Goal: Task Accomplishment & Management: Complete application form

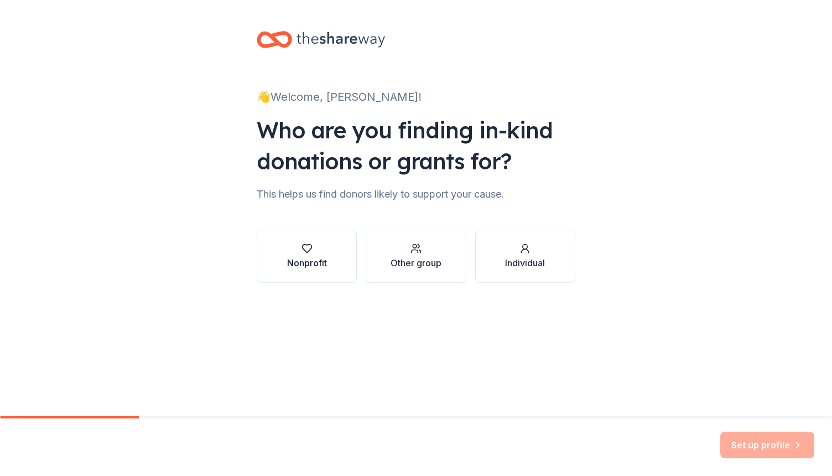
click at [294, 257] on div "Nonprofit" at bounding box center [307, 262] width 40 height 13
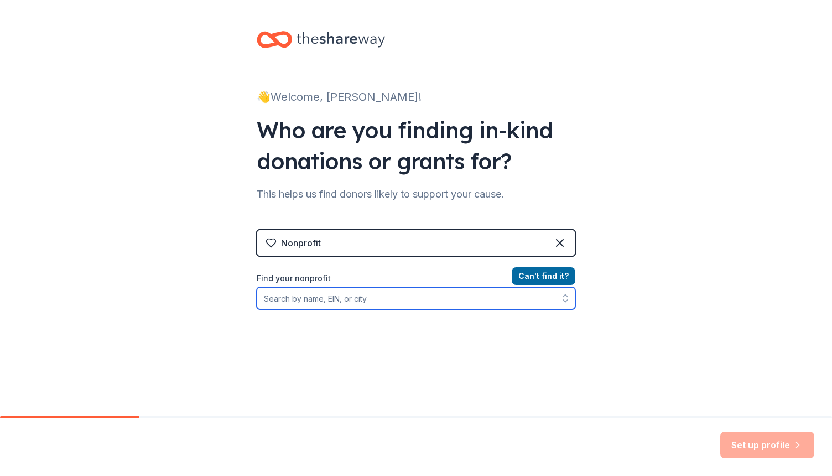
click at [320, 302] on input "Find your nonprofit" at bounding box center [416, 298] width 319 height 22
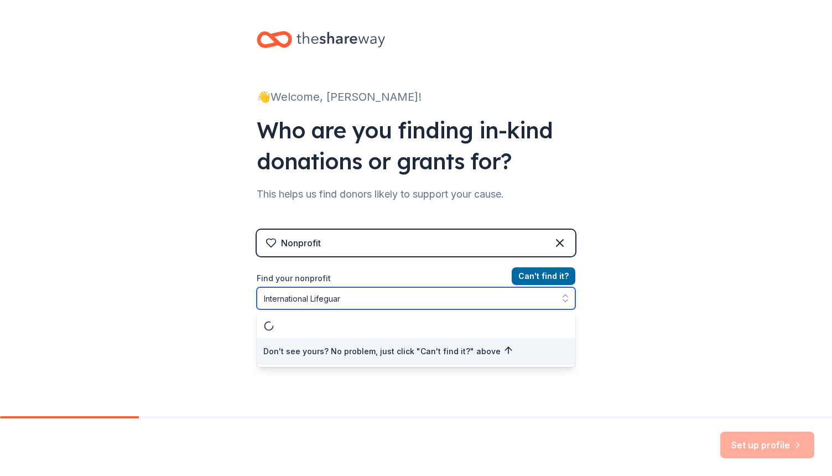
type input "International Lifeguard"
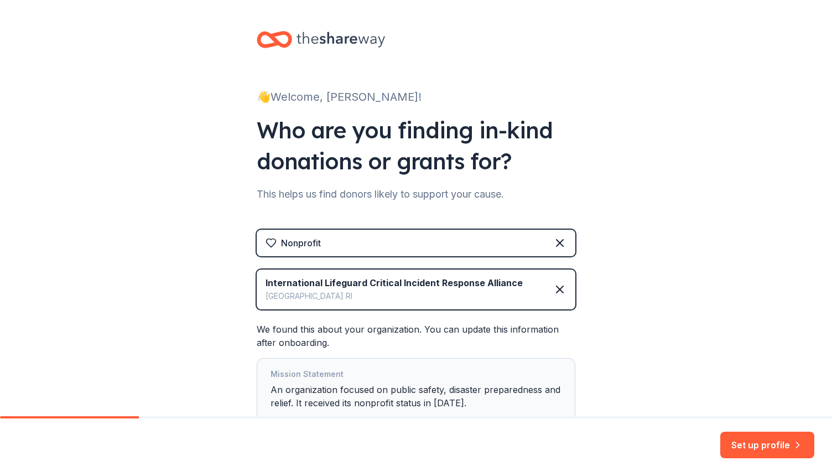
scroll to position [82, 0]
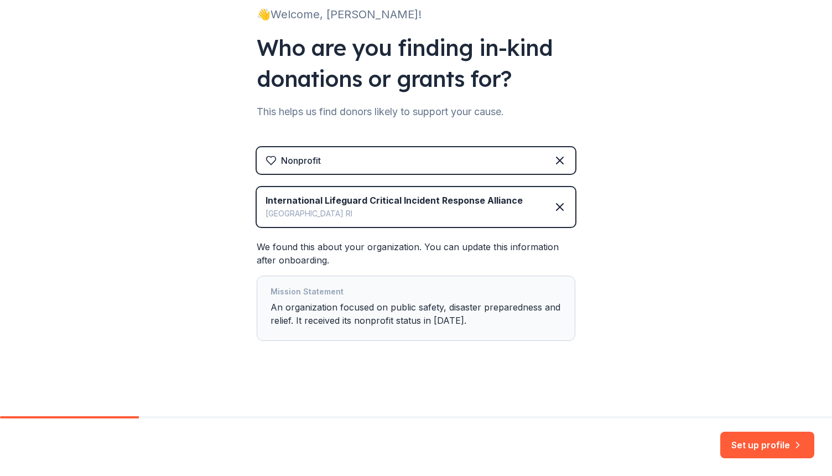
click at [476, 312] on div "Mission Statement An organization focused on public safety, disaster preparedne…" at bounding box center [415, 308] width 291 height 46
click at [763, 443] on button "Set up profile" at bounding box center [767, 444] width 94 height 27
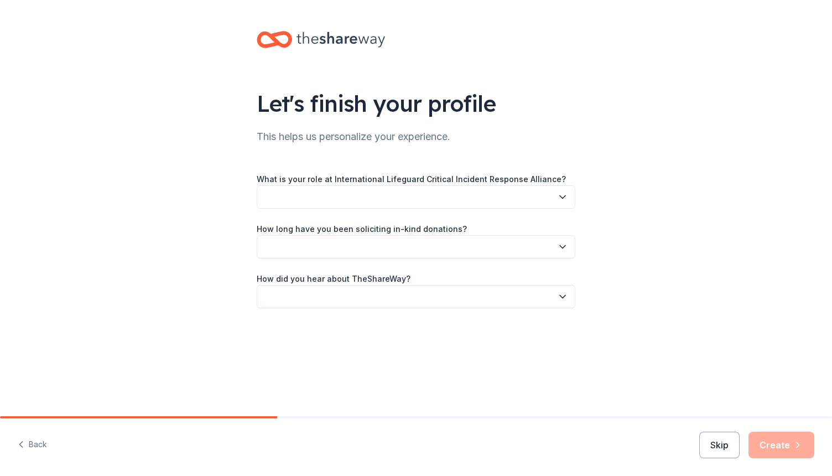
click at [448, 197] on button "button" at bounding box center [416, 196] width 319 height 23
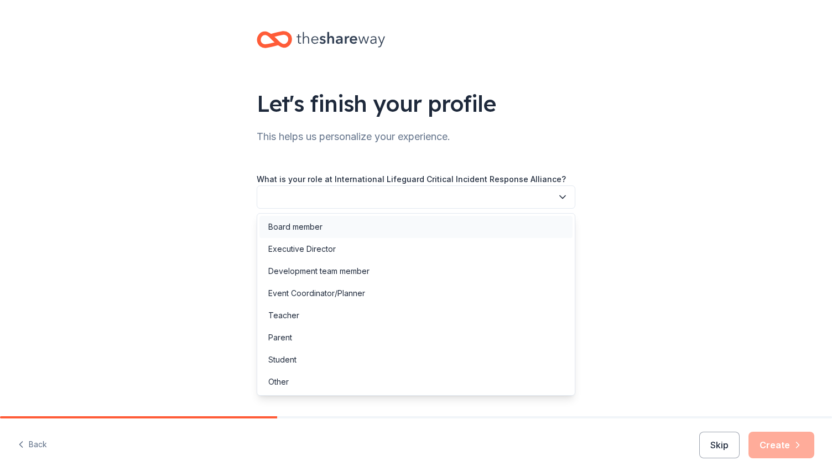
click at [414, 221] on div "Board member" at bounding box center [415, 227] width 313 height 22
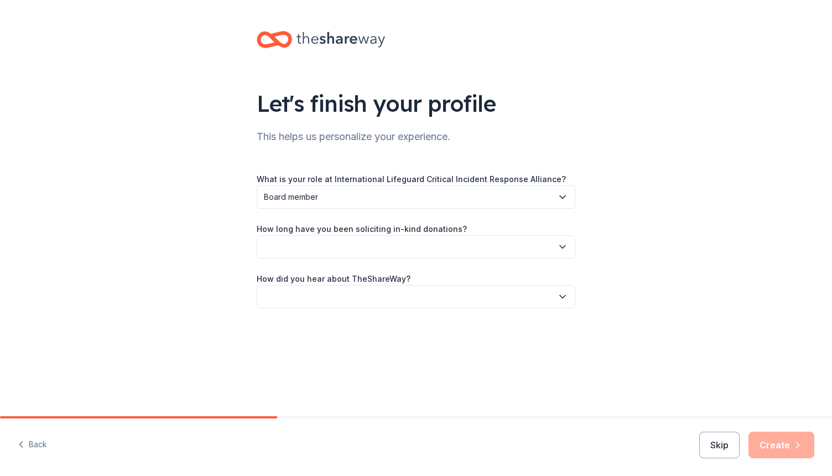
click at [373, 252] on button "button" at bounding box center [416, 246] width 319 height 23
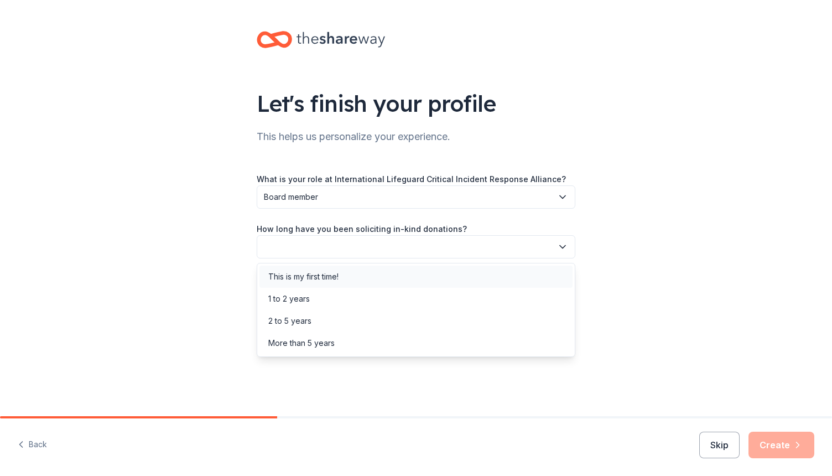
click at [353, 278] on div "This is my first time!" at bounding box center [415, 276] width 313 height 22
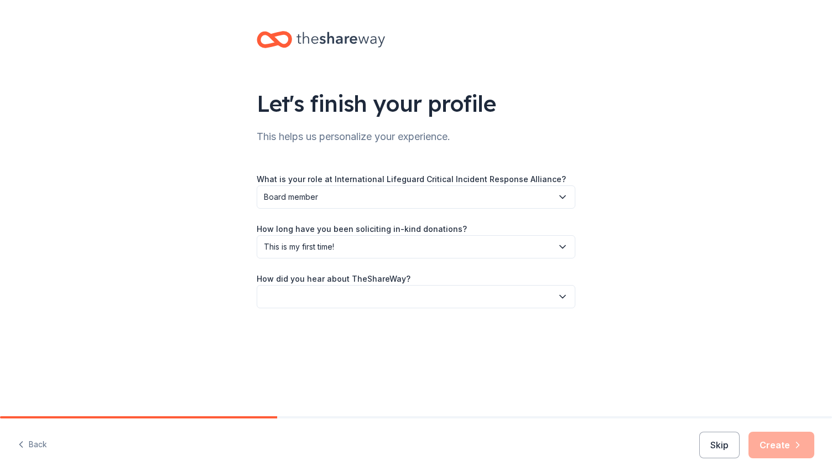
click at [324, 305] on button "button" at bounding box center [416, 296] width 319 height 23
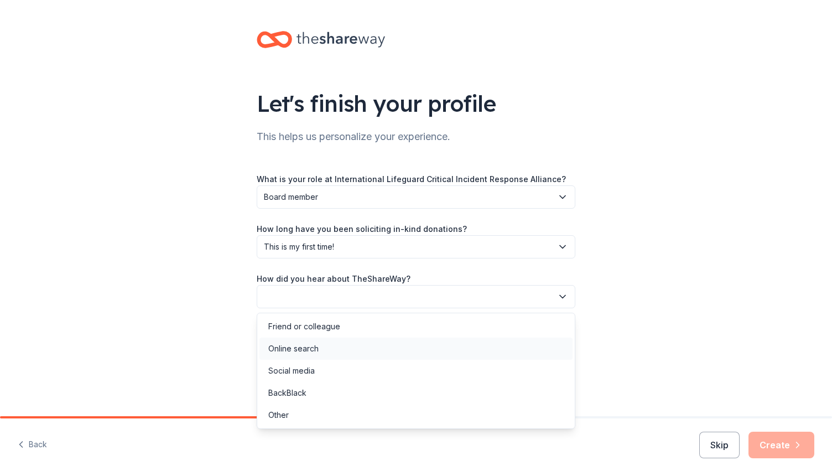
click at [318, 347] on div "Online search" at bounding box center [293, 348] width 50 height 13
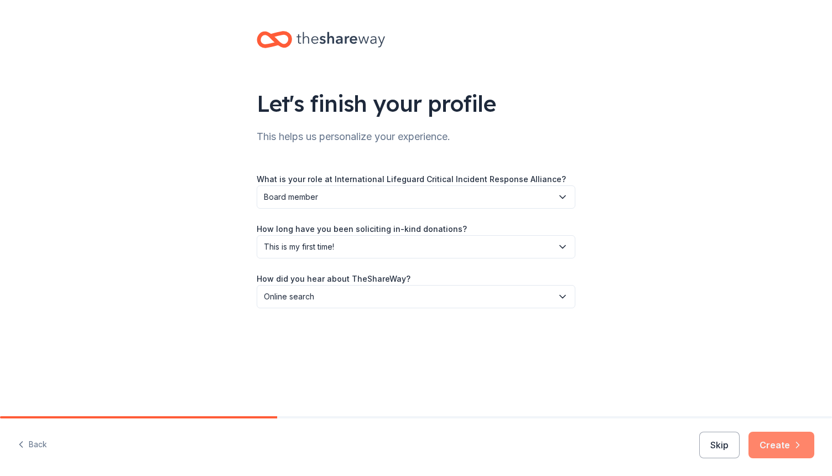
click at [782, 447] on button "Create" at bounding box center [781, 444] width 66 height 27
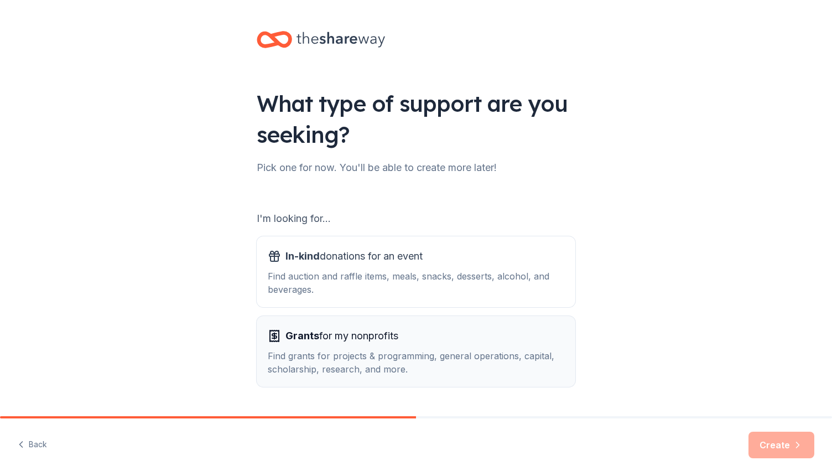
click at [371, 353] on div "Find grants for projects & programming, general operations, capital, scholarshi…" at bounding box center [416, 362] width 296 height 27
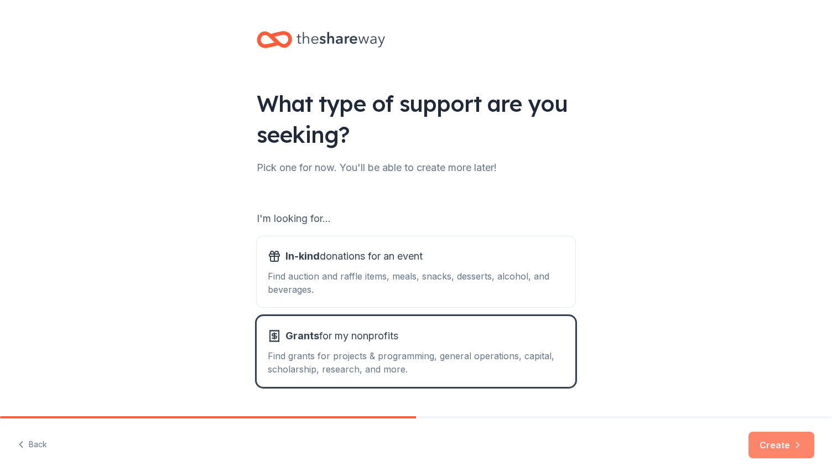
click at [786, 441] on button "Create" at bounding box center [781, 444] width 66 height 27
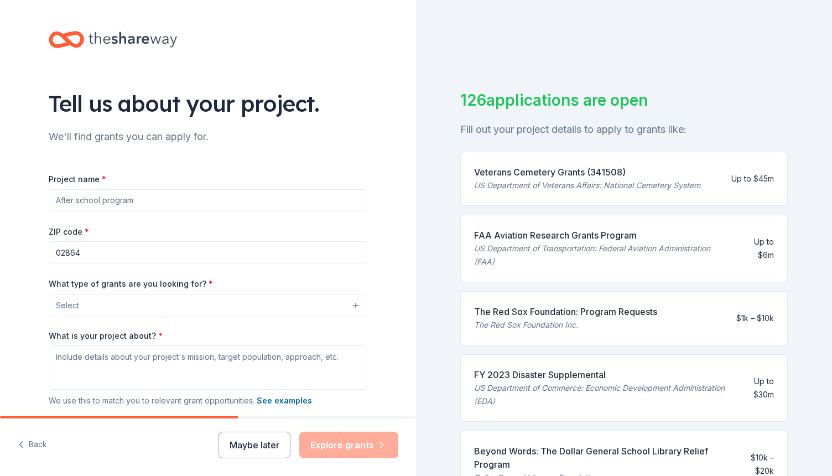
click at [138, 203] on input "Project name *" at bounding box center [208, 200] width 319 height 22
type input "Aquatic Critical Incident Response Team"
click at [102, 310] on button "Select" at bounding box center [208, 305] width 319 height 23
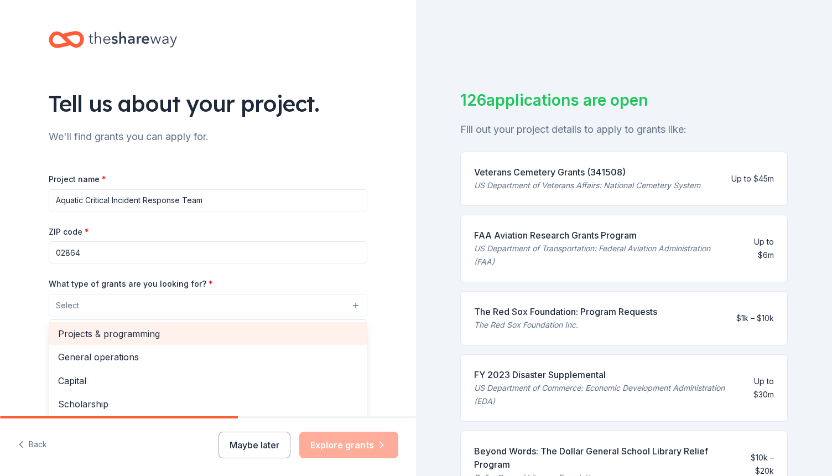
click at [113, 331] on span "Projects & programming" at bounding box center [208, 333] width 300 height 14
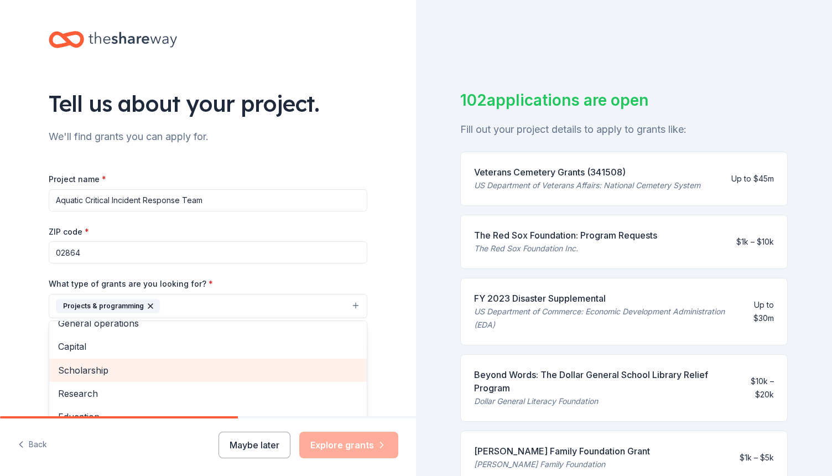
scroll to position [12, 0]
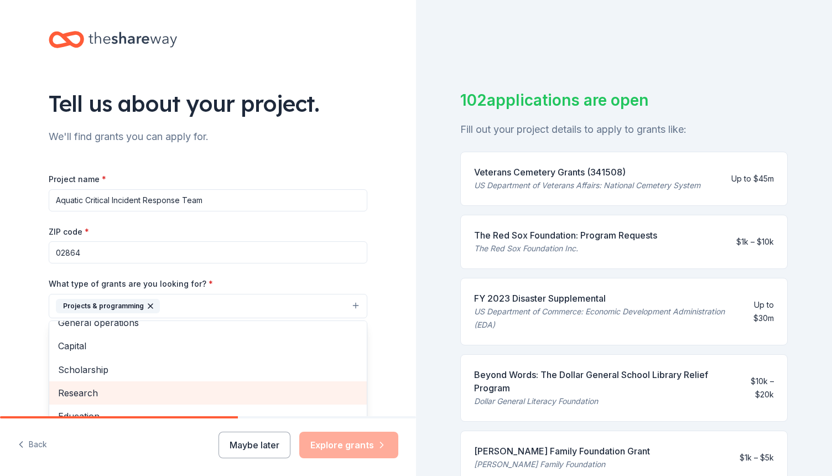
click at [92, 390] on span "Research" at bounding box center [208, 392] width 300 height 14
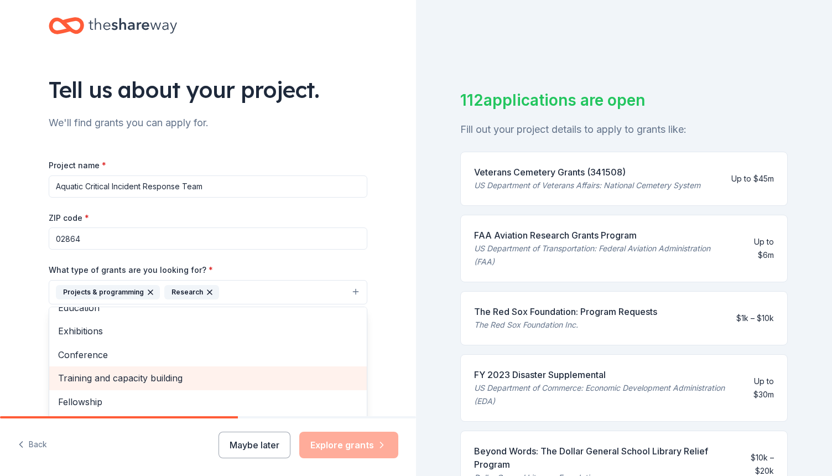
scroll to position [17, 0]
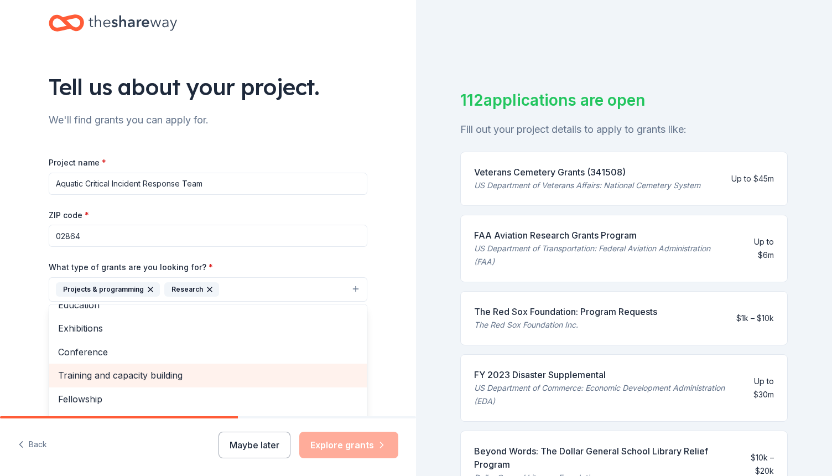
click at [92, 374] on span "Training and capacity building" at bounding box center [208, 375] width 300 height 14
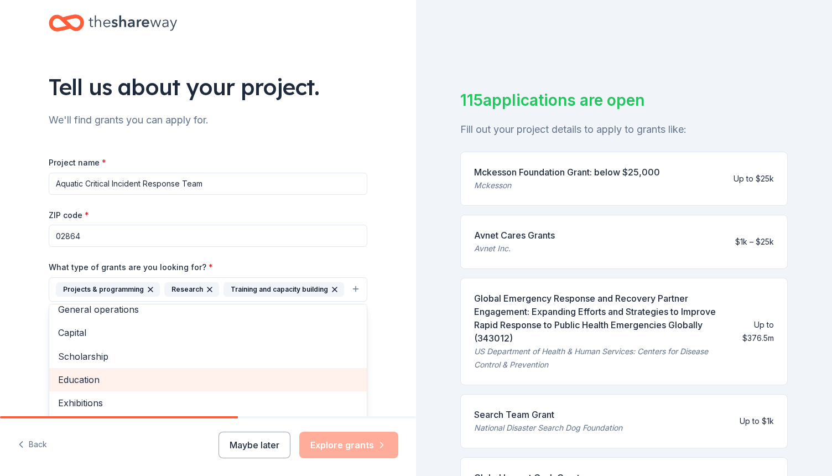
scroll to position [0, 0]
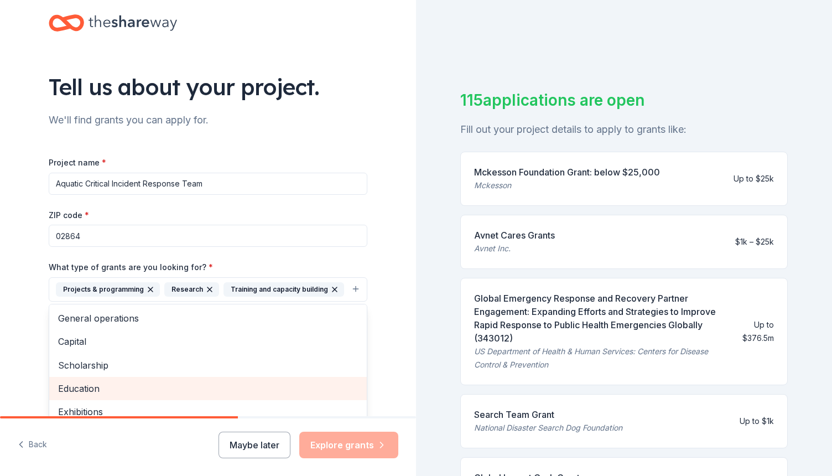
click at [106, 382] on span "Education" at bounding box center [208, 388] width 300 height 14
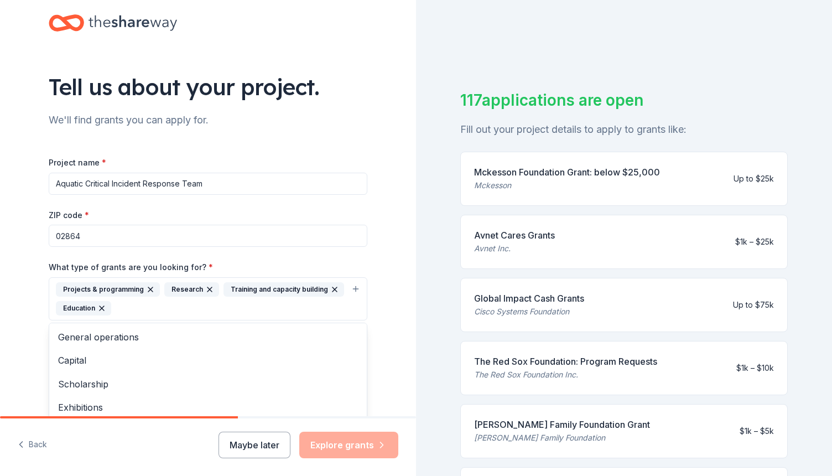
scroll to position [133, 0]
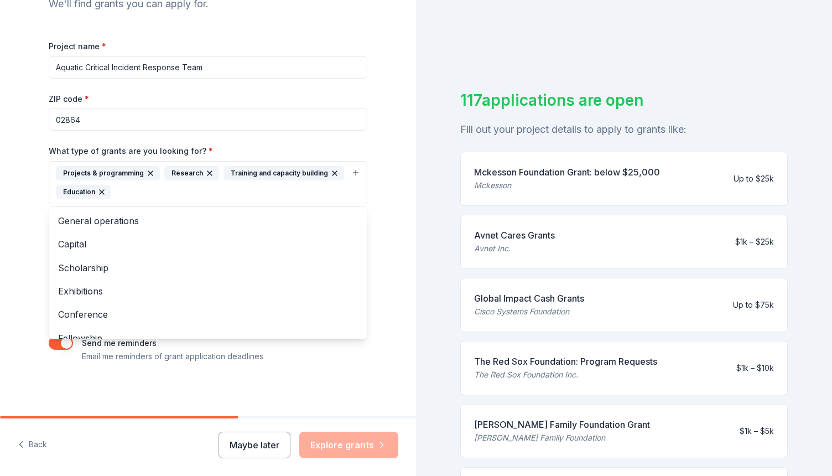
click at [389, 97] on div "Tell us about your project. We'll find grants you can apply for. Project name *…" at bounding box center [208, 141] width 416 height 549
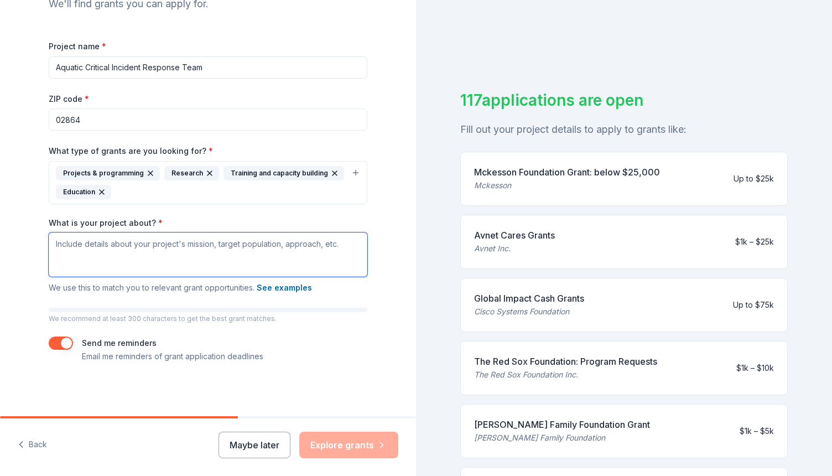
click at [244, 254] on textarea "What is your project about? *" at bounding box center [208, 254] width 319 height 44
paste textarea "The mission of the International Lifeguard Critical Incident Response Alliance …"
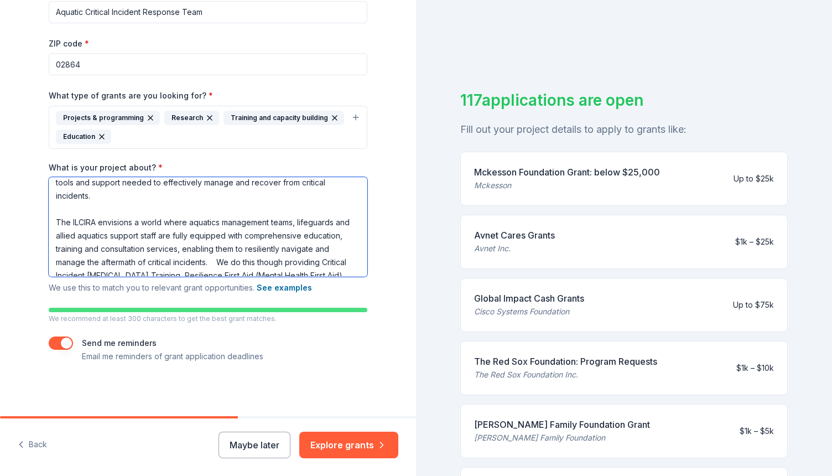
scroll to position [0, 0]
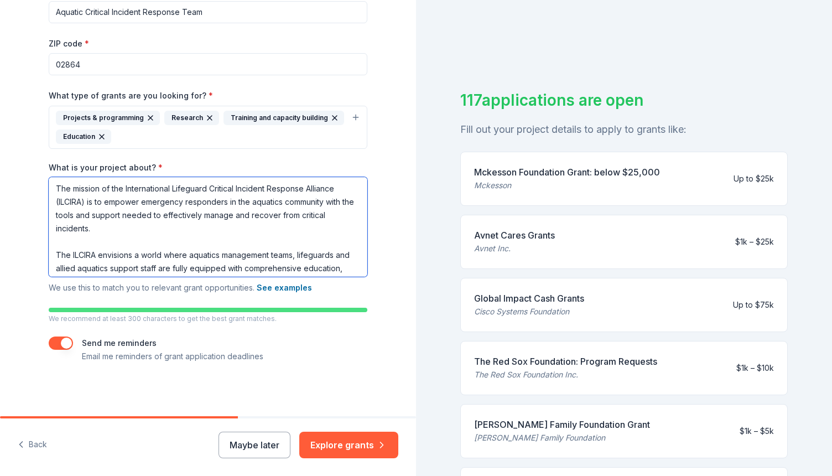
drag, startPoint x: 268, startPoint y: 267, endPoint x: 48, endPoint y: 171, distance: 239.2
click at [49, 171] on div "What is your project about? * The mission of the International Lifeguard Critic…" at bounding box center [208, 228] width 319 height 133
type textarea "The mission of the International Lifeguard Critical Incident Response Alliance …"
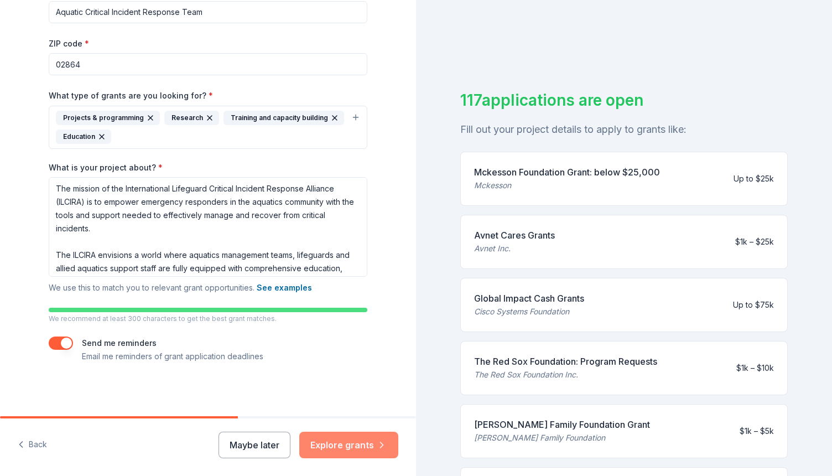
click at [356, 447] on button "Explore grants" at bounding box center [348, 444] width 99 height 27
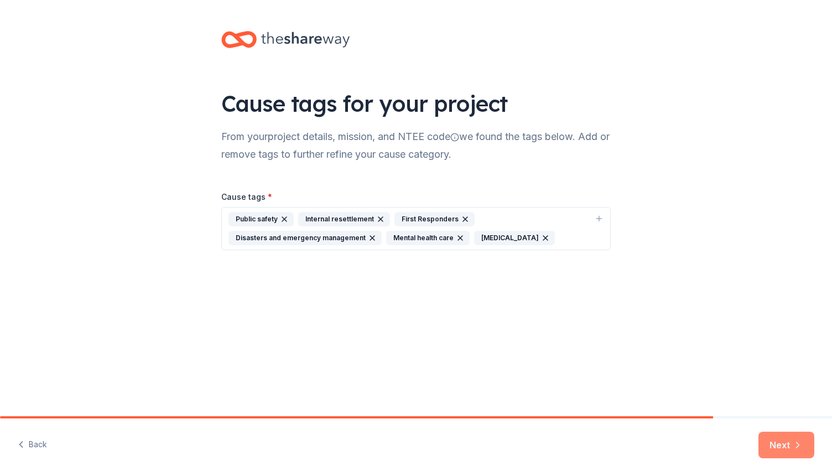
click at [785, 448] on button "Next" at bounding box center [786, 444] width 56 height 27
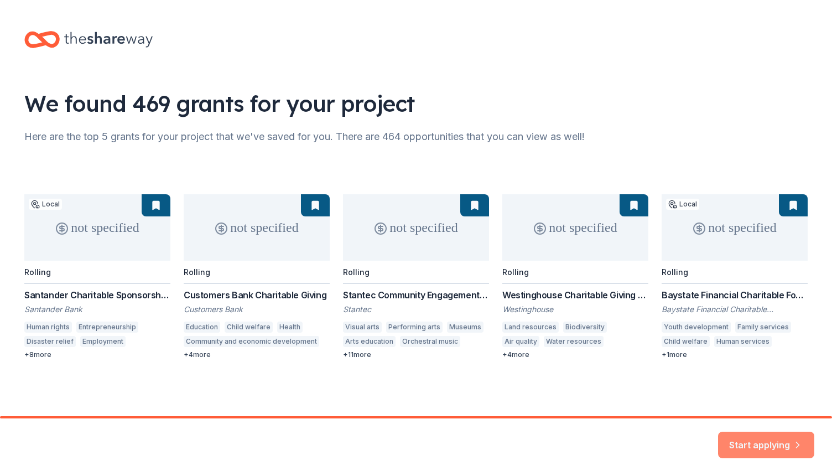
click at [766, 442] on button "Start applying" at bounding box center [766, 438] width 96 height 27
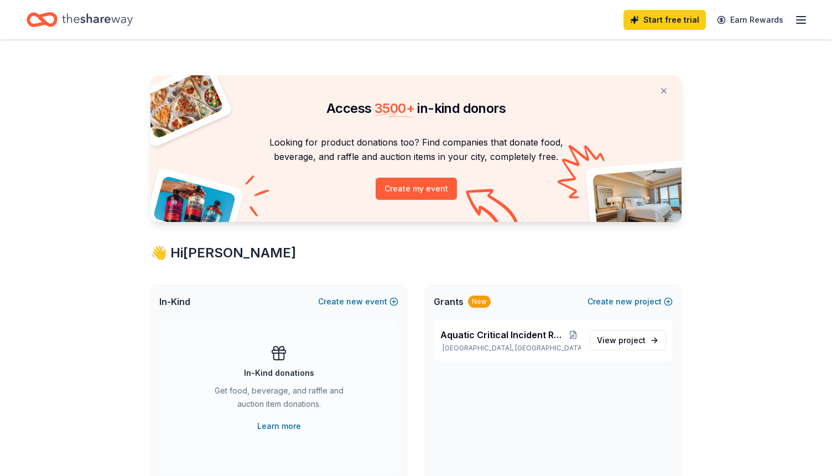
click at [450, 155] on p "Looking for product donations too? Find companies that donate food, beverage, a…" at bounding box center [416, 149] width 504 height 29
click at [802, 15] on icon "button" at bounding box center [800, 19] width 13 height 13
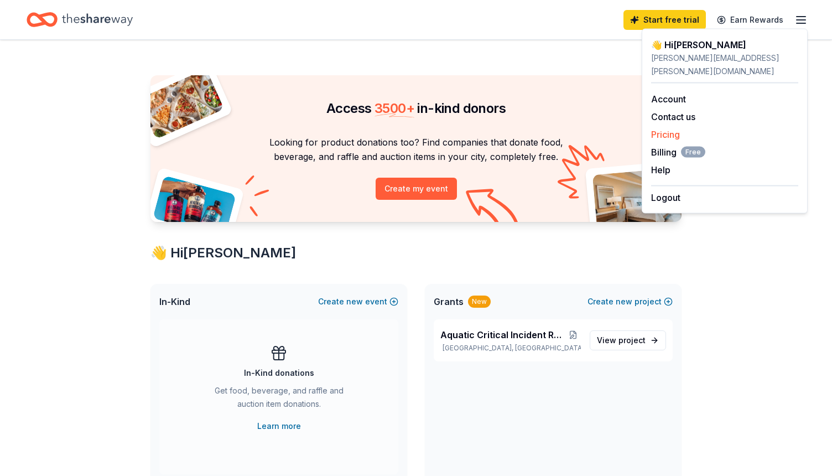
click at [664, 129] on link "Pricing" at bounding box center [665, 134] width 29 height 11
